Goal: Task Accomplishment & Management: Use online tool/utility

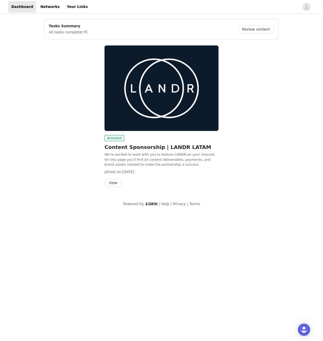
click at [115, 184] on button "View" at bounding box center [112, 183] width 17 height 8
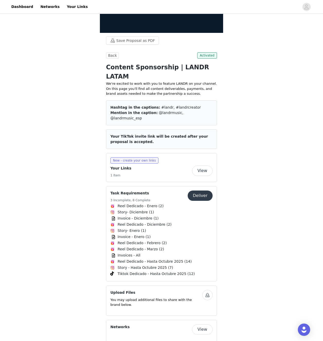
scroll to position [112, 0]
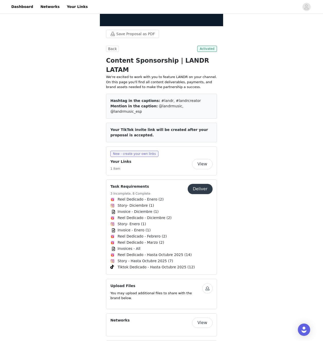
click at [202, 184] on button "Deliver" at bounding box center [200, 189] width 25 height 10
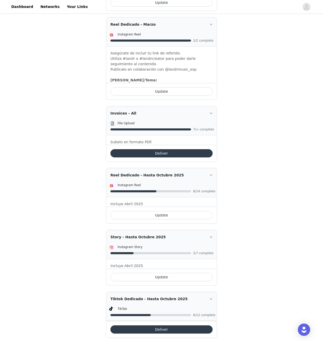
scroll to position [679, 0]
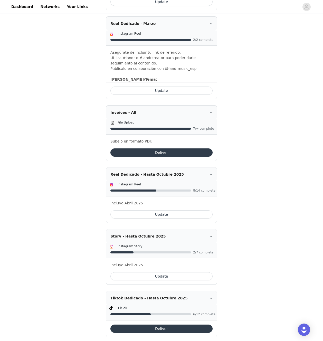
click at [154, 272] on button "Update" at bounding box center [161, 276] width 102 height 8
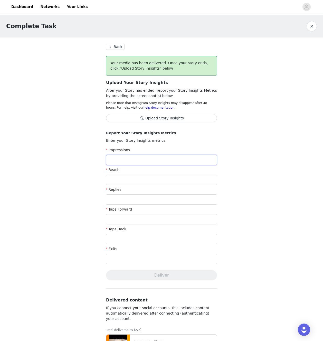
click at [143, 163] on input "text" at bounding box center [161, 160] width 111 height 10
click at [104, 137] on section "Back Your media has been delivered. Once your story ends, click "Upload Story I…" at bounding box center [161, 229] width 123 height 384
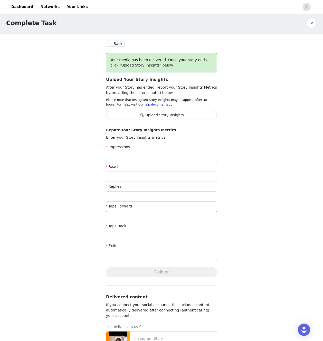
scroll to position [81, 0]
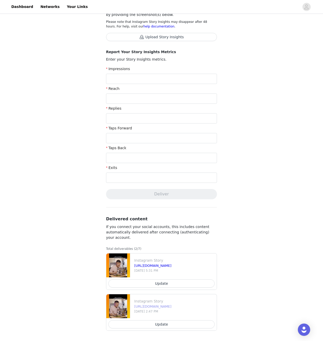
click at [171, 306] on link "[URL][DOMAIN_NAME]" at bounding box center [152, 306] width 37 height 4
click at [149, 267] on link "[URL][DOMAIN_NAME]" at bounding box center [152, 266] width 37 height 4
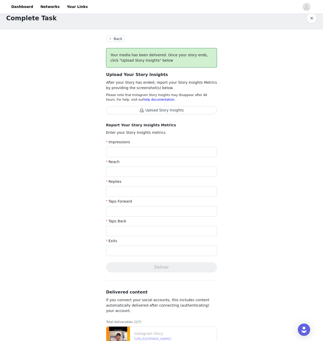
scroll to position [0, 0]
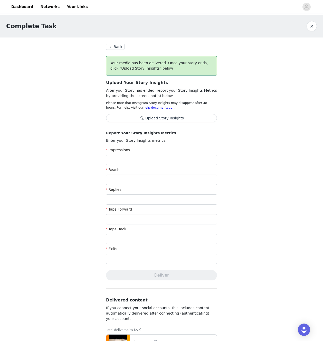
click at [112, 47] on button "Back" at bounding box center [115, 47] width 18 height 6
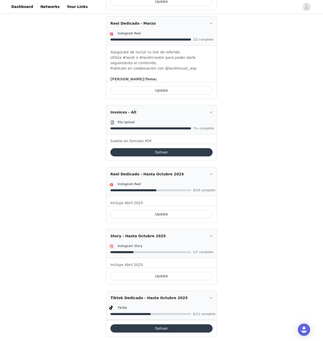
scroll to position [682, 0]
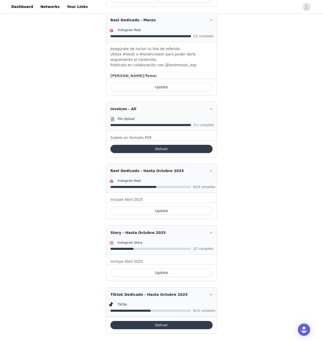
click at [156, 268] on button "Update" at bounding box center [161, 272] width 102 height 8
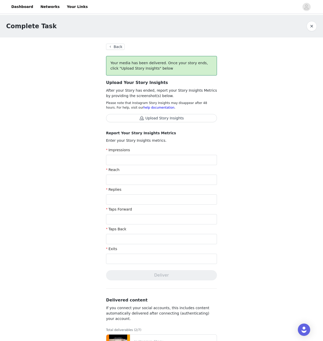
click at [130, 69] on span "Your media has been delivered. Once your story ends, click "Upload Story Insigh…" at bounding box center [159, 65] width 98 height 9
click at [115, 46] on button "Back" at bounding box center [115, 47] width 18 height 6
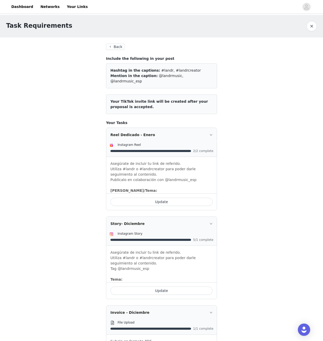
click at [310, 29] on button "button" at bounding box center [311, 26] width 10 height 10
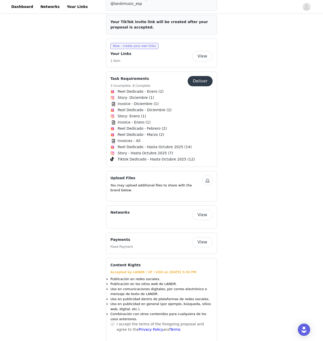
scroll to position [218, 0]
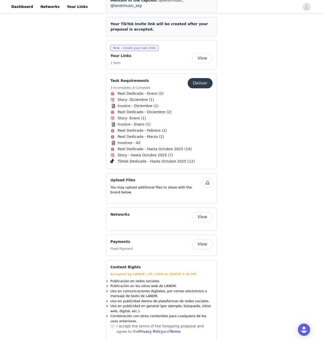
click at [196, 78] on button "Deliver" at bounding box center [200, 83] width 25 height 10
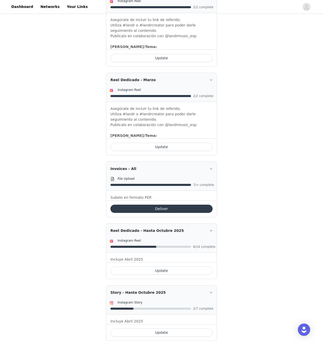
scroll to position [682, 0]
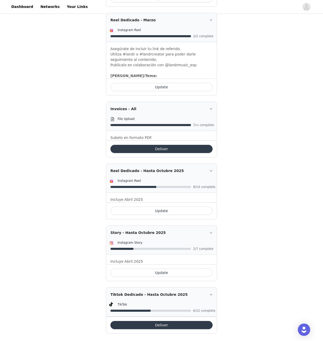
click at [155, 269] on button "Update" at bounding box center [161, 272] width 102 height 8
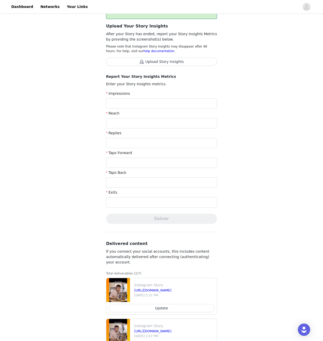
scroll to position [57, 0]
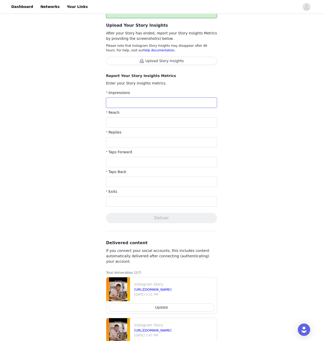
click at [135, 102] on input "text" at bounding box center [161, 103] width 111 height 10
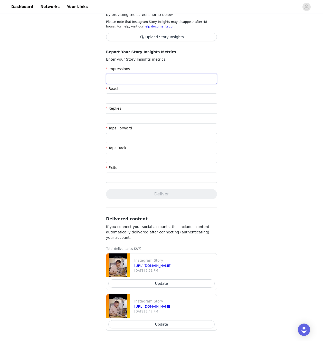
click at [133, 80] on input "text" at bounding box center [161, 79] width 111 height 10
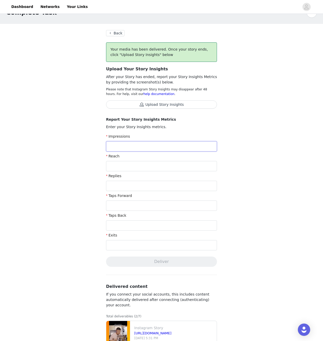
scroll to position [0, 0]
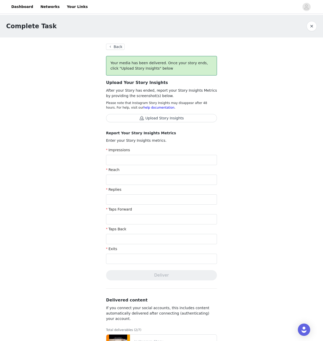
click at [112, 46] on button "Back" at bounding box center [115, 47] width 18 height 6
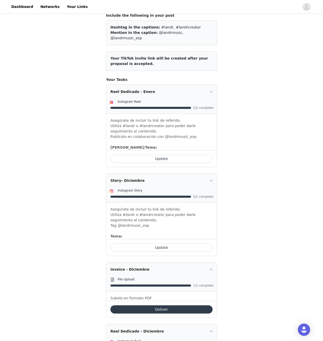
scroll to position [44, 0]
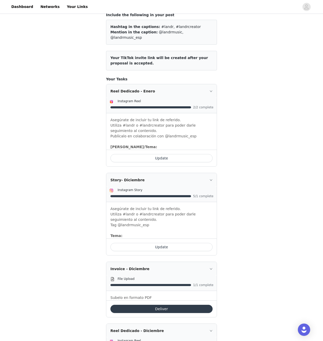
click at [136, 56] on article "Your TikTok invite link will be created after your proposal is accepted." at bounding box center [161, 61] width 111 height 20
click at [134, 56] on span "Your TikTok invite link will be created after your proposal is accepted." at bounding box center [159, 60] width 98 height 9
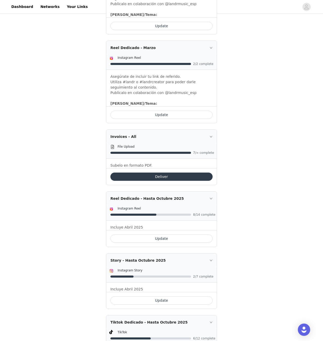
scroll to position [682, 0]
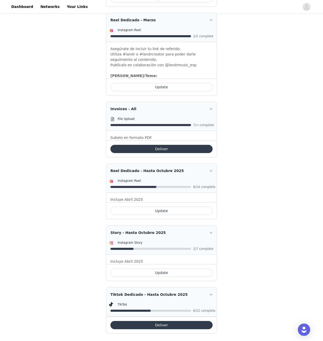
click at [163, 207] on button "Update" at bounding box center [161, 211] width 102 height 8
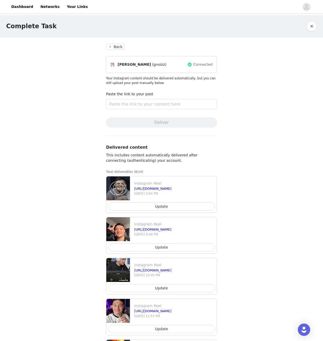
click at [117, 47] on button "Back" at bounding box center [115, 47] width 18 height 6
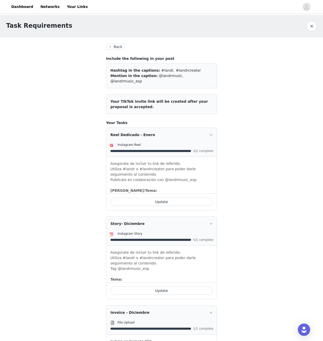
click at [312, 21] on button "button" at bounding box center [311, 26] width 10 height 10
